Goal: Task Accomplishment & Management: Manage account settings

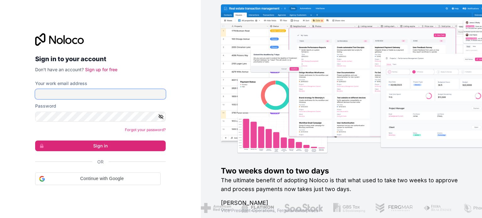
click at [98, 94] on input "Your work email address" at bounding box center [100, 94] width 131 height 10
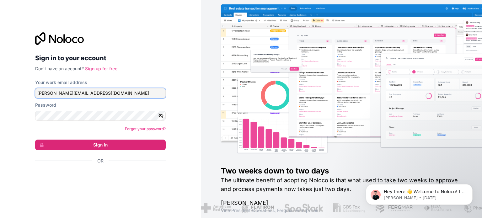
type input "[PERSON_NAME][EMAIL_ADDRESS][DOMAIN_NAME]"
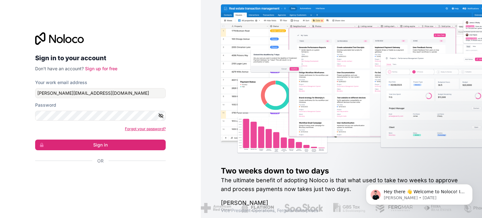
click at [152, 129] on link "Forgot your password?" at bounding box center [145, 129] width 41 height 5
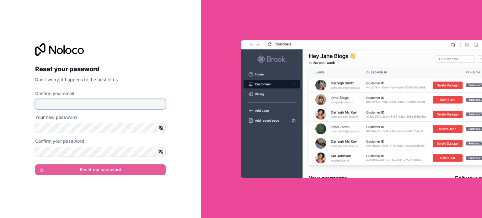
click at [100, 102] on input "Confirm your email" at bounding box center [100, 104] width 131 height 10
type input "[PERSON_NAME][EMAIL_ADDRESS][DOMAIN_NAME]"
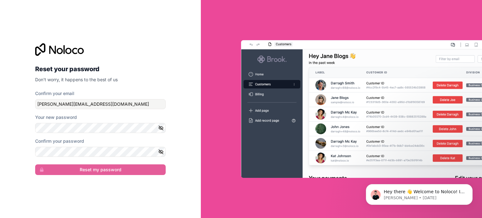
click at [161, 127] on icon "button" at bounding box center [161, 128] width 6 height 6
click at [75, 159] on form "Confirm your email [PERSON_NAME][EMAIL_ADDRESS][DOMAIN_NAME] Your new password …" at bounding box center [100, 132] width 131 height 85
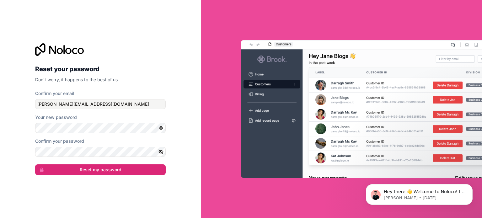
click at [159, 150] on icon "button" at bounding box center [161, 152] width 4 height 4
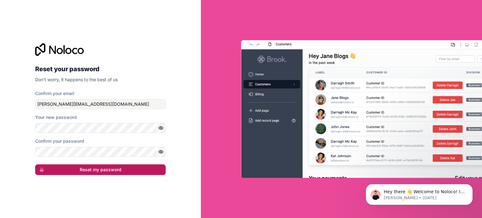
click at [116, 167] on button "Reset my password" at bounding box center [100, 169] width 131 height 11
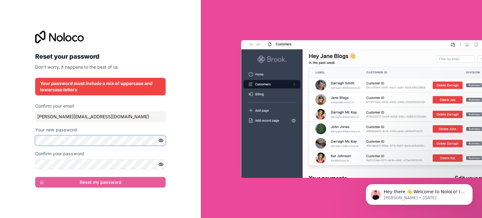
click at [12, 137] on div "Reset your password Don't worry, it happens to the best of us Your password mus…" at bounding box center [100, 109] width 201 height 218
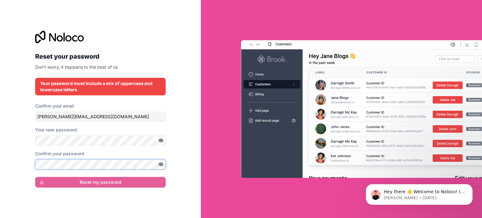
click at [29, 160] on div "Reset your password Don't worry, it happens to the best of us Your password mus…" at bounding box center [100, 109] width 201 height 218
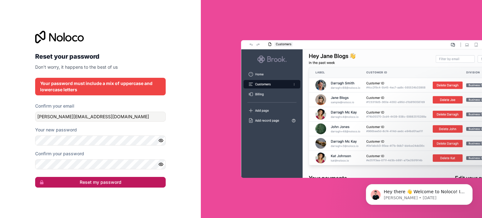
click at [118, 182] on button "Reset my password" at bounding box center [100, 182] width 131 height 11
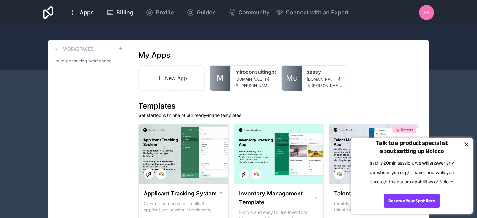
click at [116, 12] on span "Billing" at bounding box center [124, 12] width 17 height 9
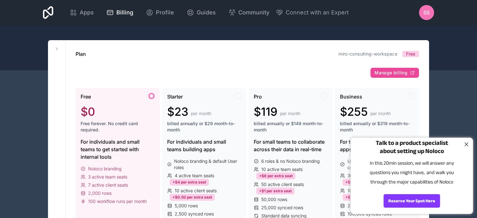
scroll to position [43, 0]
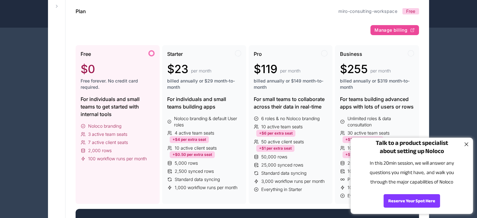
click at [466, 142] on div at bounding box center [467, 144] width 8 height 8
